Goal: Navigation & Orientation: Find specific page/section

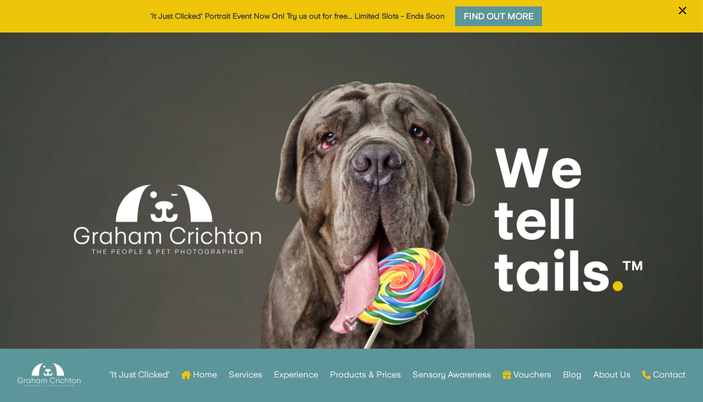
click at [159, 372] on strong "‘It Just Clicked’" at bounding box center [140, 374] width 60 height 7
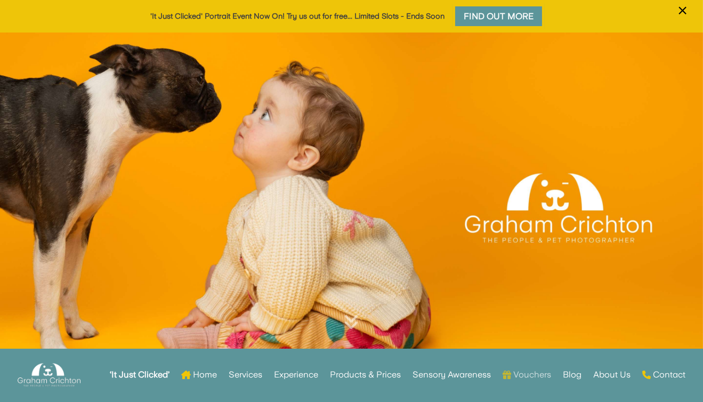
click at [532, 378] on link "Vouchers" at bounding box center [526, 375] width 48 height 42
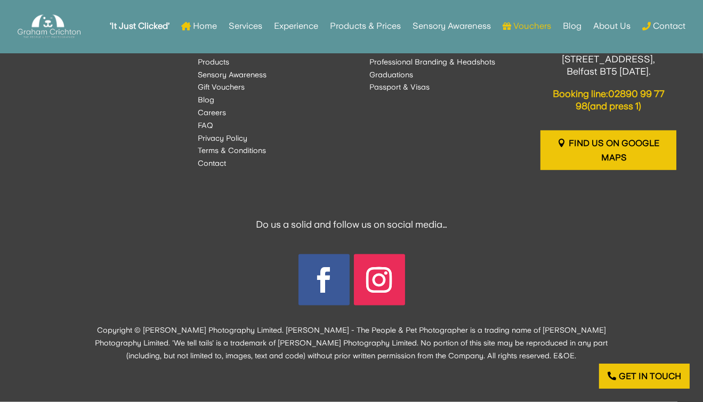
scroll to position [2390, 0]
